Goal: Task Accomplishment & Management: Manage account settings

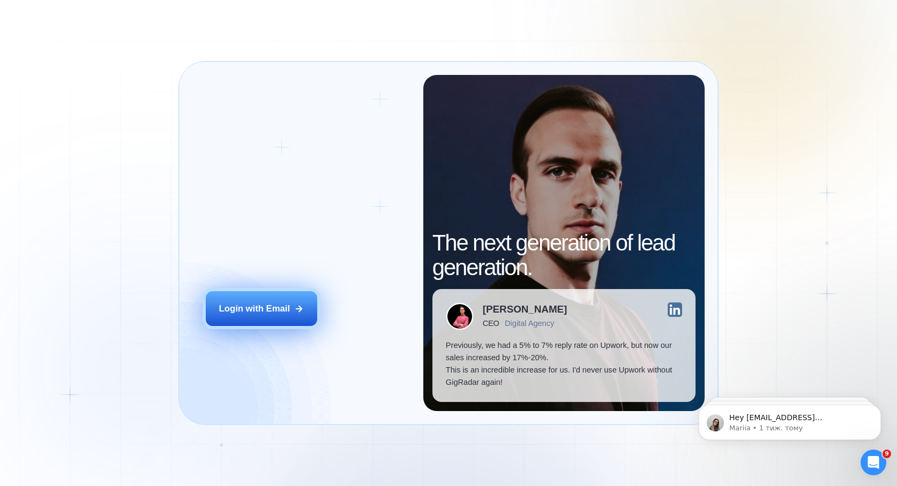
click at [283, 299] on button "Login with Email" at bounding box center [261, 308] width 111 height 35
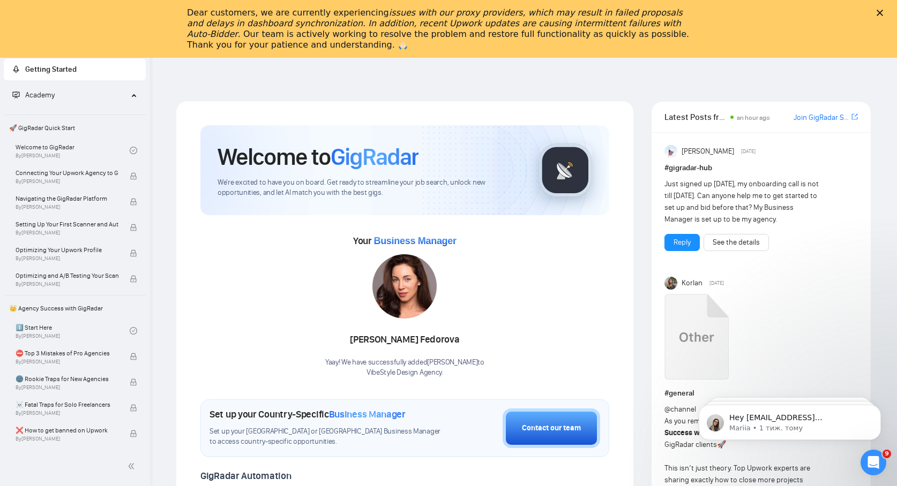
click at [880, 12] on polygon "Закрити" at bounding box center [879, 13] width 6 height 6
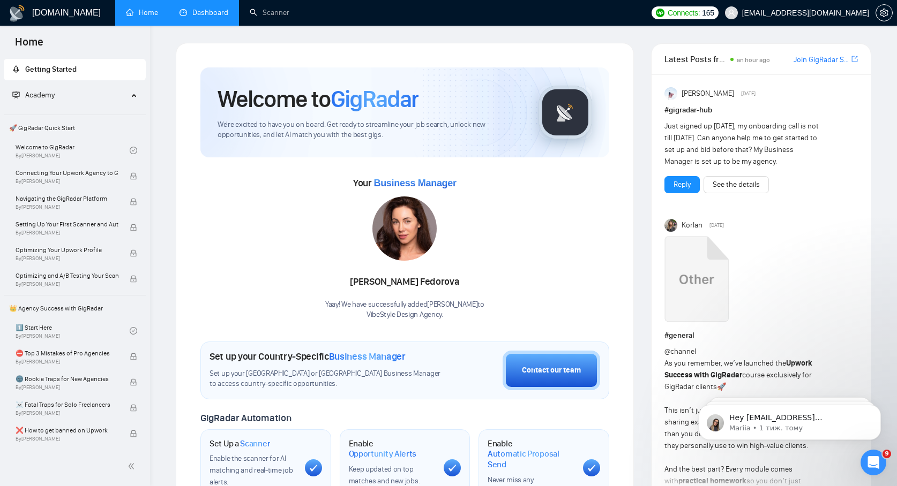
click at [207, 13] on link "Dashboard" at bounding box center [203, 12] width 49 height 9
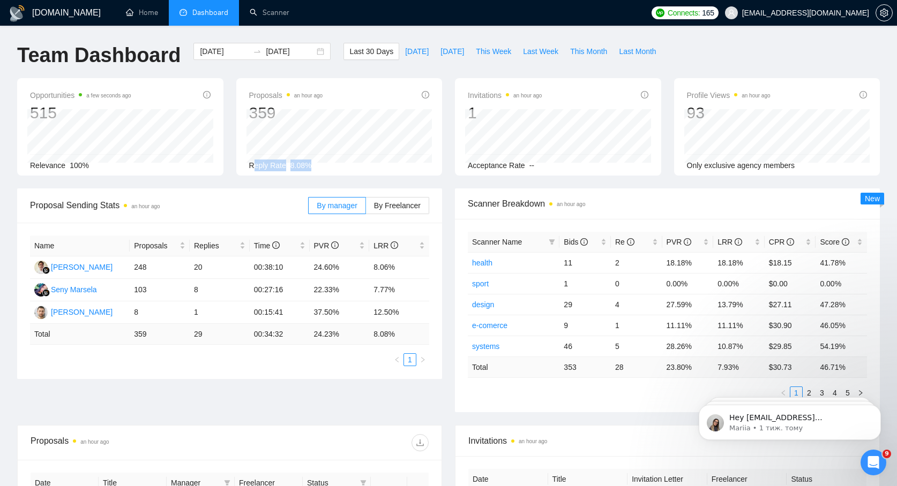
drag, startPoint x: 258, startPoint y: 161, endPoint x: 320, endPoint y: 160, distance: 61.6
click at [320, 161] on div "Reply Rate 8.08%" at bounding box center [339, 166] width 181 height 12
click at [214, 47] on input "[DATE]" at bounding box center [224, 52] width 49 height 12
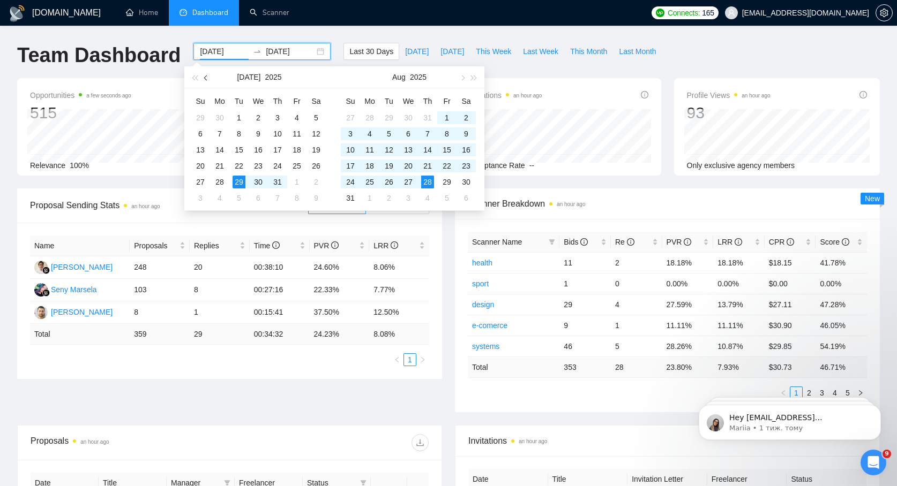
click at [208, 76] on button "button" at bounding box center [206, 76] width 12 height 21
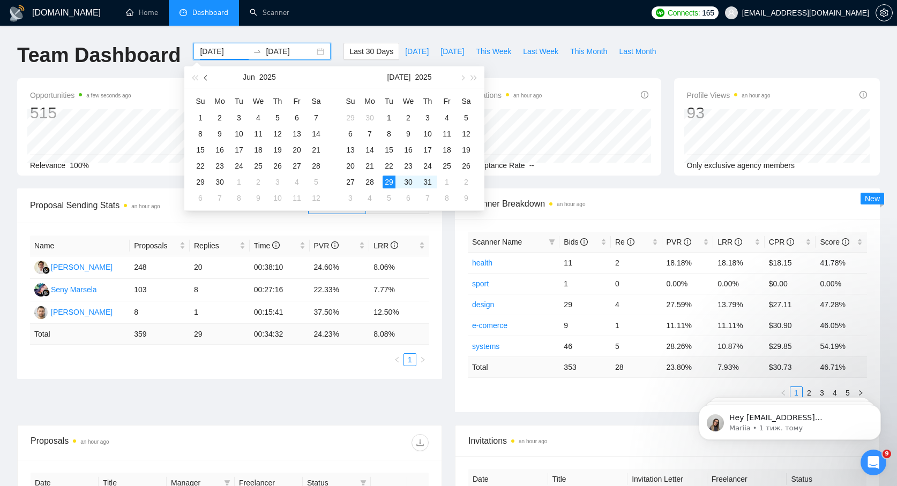
click at [208, 76] on button "button" at bounding box center [206, 76] width 12 height 21
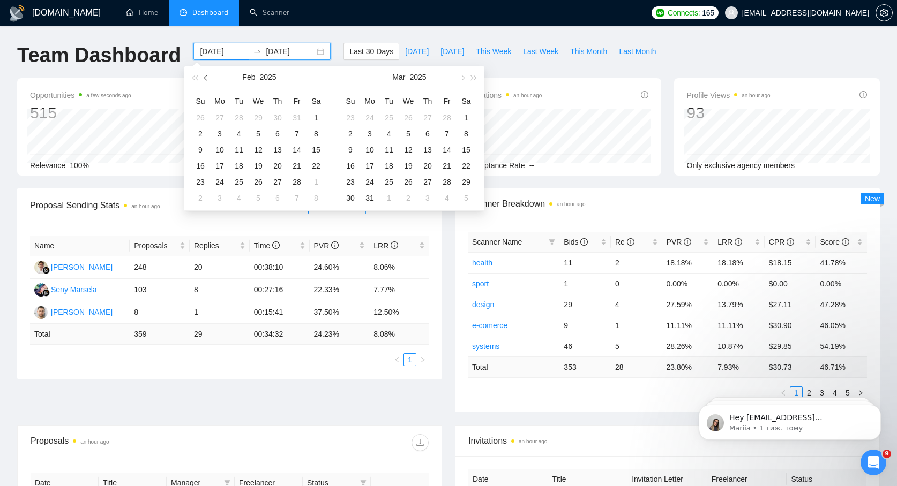
click at [208, 76] on button "button" at bounding box center [206, 76] width 12 height 21
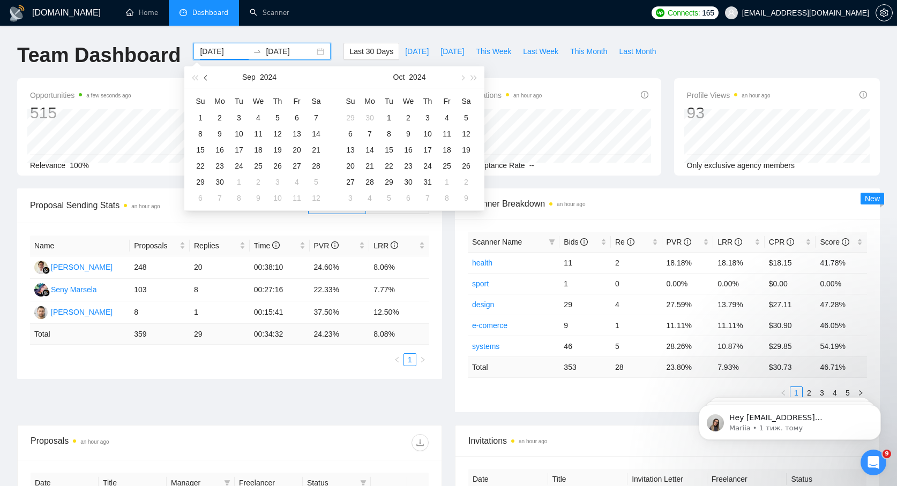
click at [208, 76] on button "button" at bounding box center [206, 76] width 12 height 21
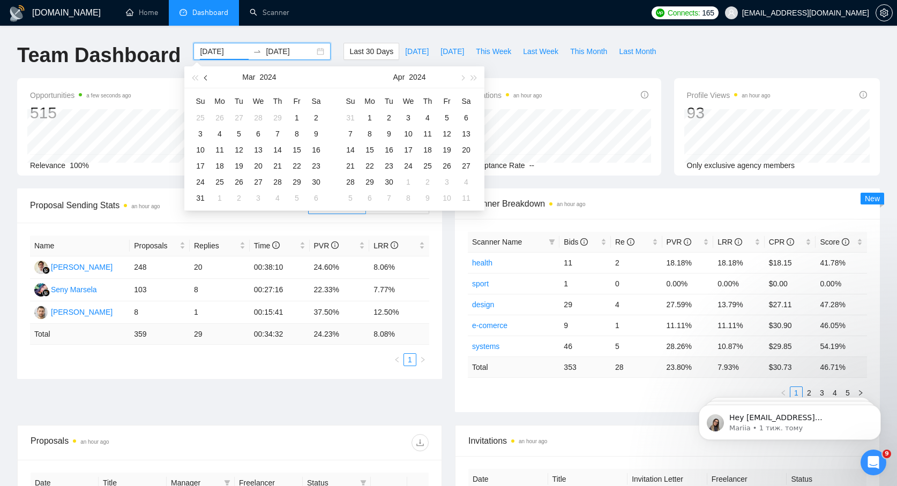
click at [208, 76] on button "button" at bounding box center [206, 76] width 12 height 21
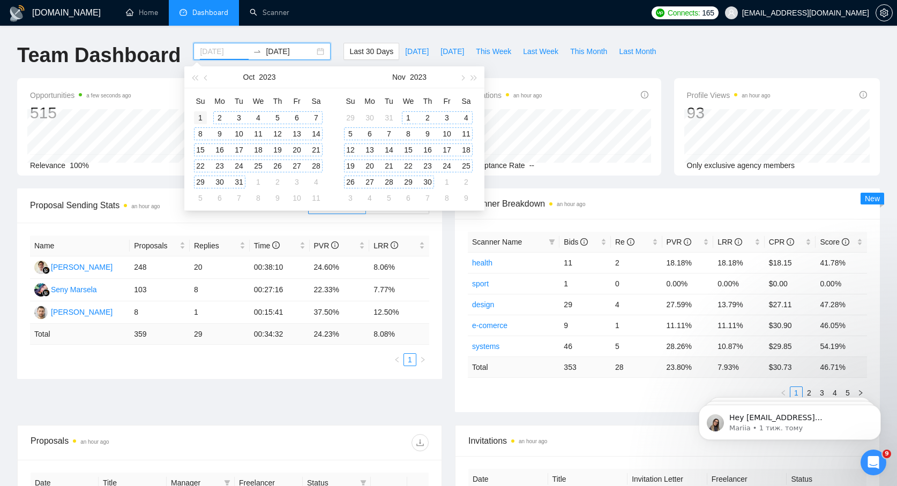
type input "[DATE]"
click at [199, 114] on div "1" at bounding box center [200, 117] width 13 height 13
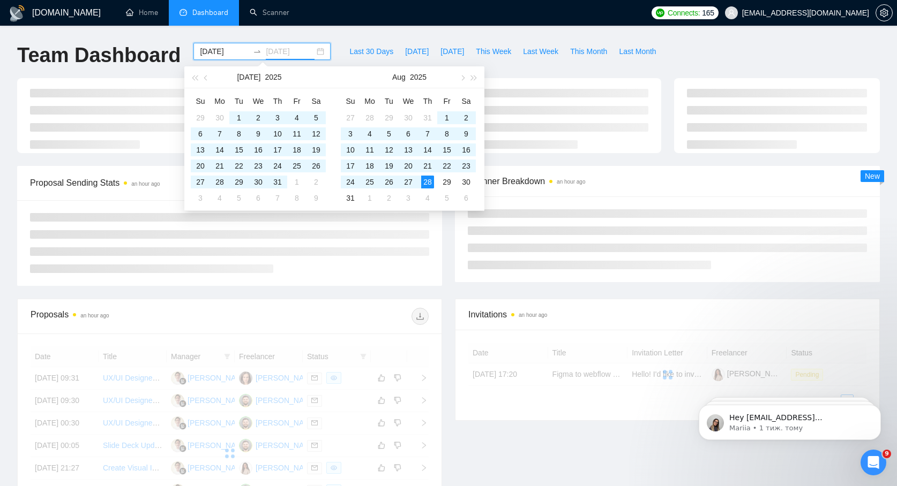
type input "[DATE]"
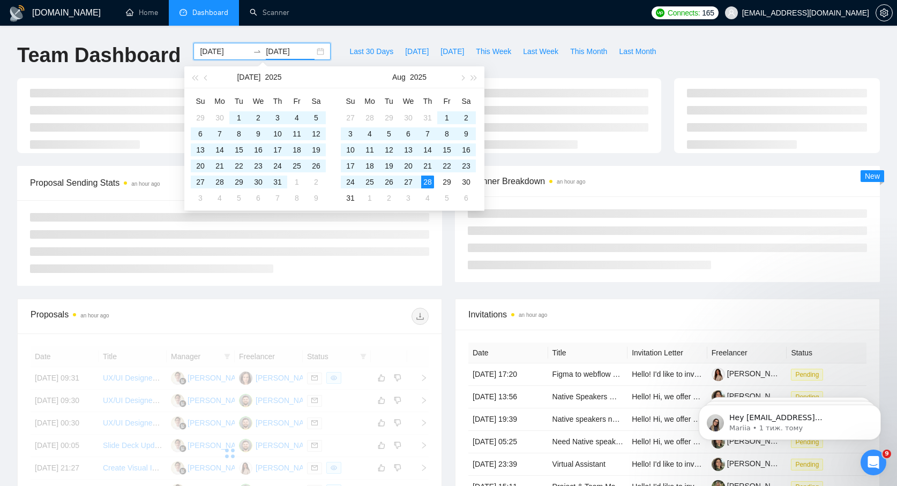
click at [305, 35] on div "[DOMAIN_NAME] Home Dashboard Scanner Connects: 165 [EMAIL_ADDRESS][DOMAIN_NAME]…" at bounding box center [448, 361] width 897 height 723
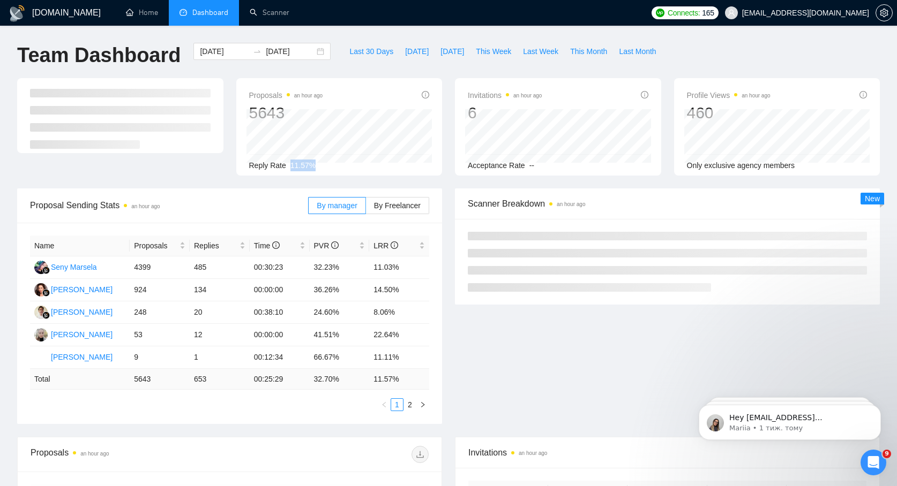
drag, startPoint x: 292, startPoint y: 166, endPoint x: 322, endPoint y: 166, distance: 30.0
click at [322, 166] on div "Reply Rate 11.57%" at bounding box center [339, 166] width 181 height 12
